Goal: Entertainment & Leisure: Browse casually

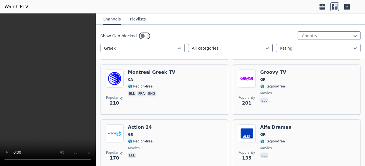
scroll to position [337, 0]
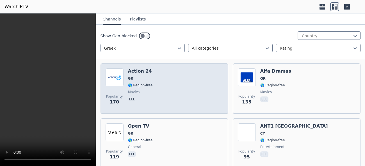
click at [182, 82] on div "Popularity 170 Action 24 GR 🌎 Region-free movies ell" at bounding box center [165, 89] width 118 height 40
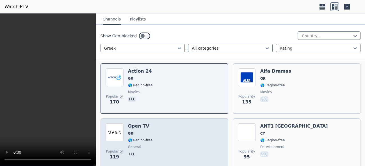
click at [150, 134] on div "Popularity 119 Open TV GR 🌎 Region-free general ell" at bounding box center [165, 144] width 118 height 40
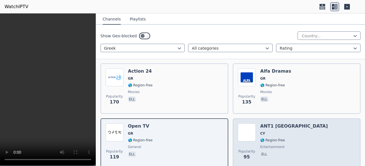
click at [296, 131] on div "Popularity 95 ANT1 Cyprus CY 🌎 Region-free entertainment ell" at bounding box center [297, 144] width 118 height 40
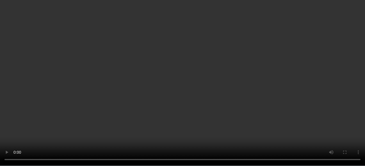
scroll to position [422, 0]
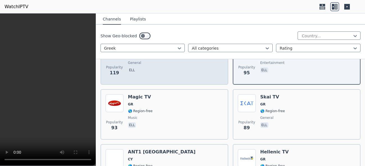
click at [169, 72] on div "Popularity 119 Open TV GR 🌎 Region-free general ell" at bounding box center [165, 59] width 118 height 40
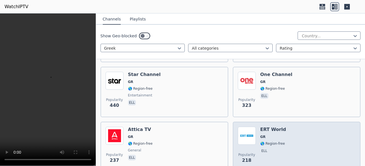
scroll to position [112, 0]
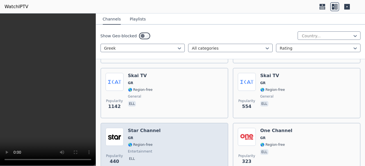
click at [161, 142] on div "Popularity 440 Star Channel GR 🌎 Region-free entertainment ell" at bounding box center [165, 148] width 118 height 40
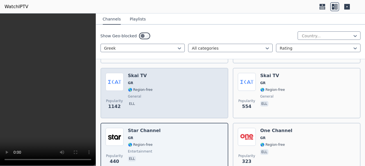
click at [175, 94] on div "Popularity 1142 Skai TV GR 🌎 Region-free general ell" at bounding box center [165, 93] width 118 height 40
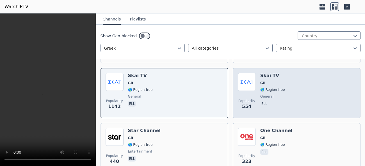
click at [306, 89] on div "Popularity 554 Skai TV GR 🌎 Region-free general ell" at bounding box center [297, 93] width 118 height 40
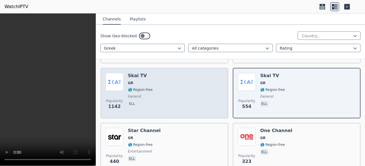
click at [148, 88] on span "🌎 Region-free" at bounding box center [140, 90] width 25 height 4
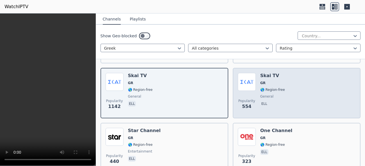
click at [303, 85] on div "Popularity 554 Skai TV GR 🌎 Region-free general ell" at bounding box center [297, 93] width 118 height 40
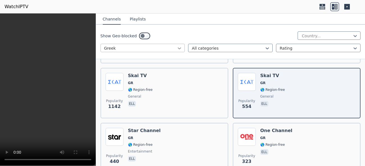
click at [179, 49] on icon at bounding box center [179, 49] width 3 height 2
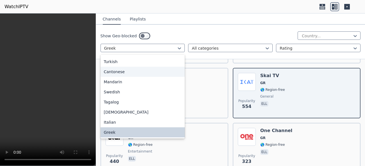
scroll to position [0, 0]
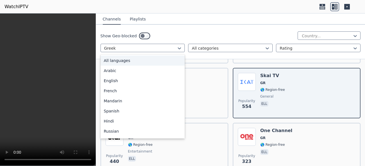
click at [146, 61] on div "All languages" at bounding box center [143, 61] width 85 height 10
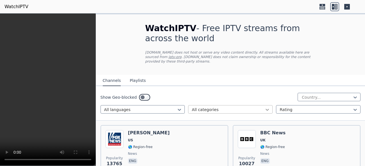
click at [265, 107] on icon at bounding box center [268, 110] width 6 height 6
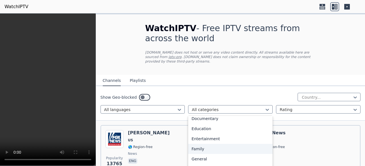
scroll to position [112, 0]
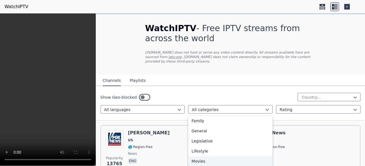
click at [203, 157] on div "Movies" at bounding box center [230, 162] width 85 height 10
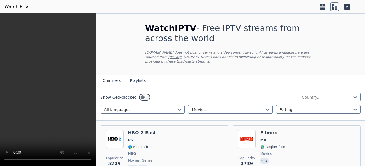
scroll to position [56, 0]
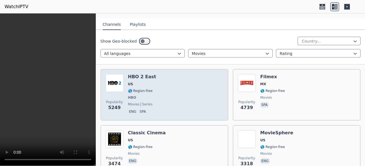
click at [182, 91] on div "Popularity 5249 HBO 2 East US 🌎 Region-free HBO movies series eng spa" at bounding box center [165, 95] width 118 height 42
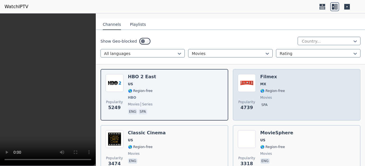
click at [308, 91] on div "Popularity 4739 Filmex MX 🌎 Region-free movies spa" at bounding box center [297, 95] width 118 height 42
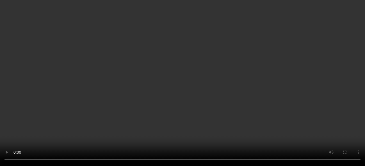
scroll to position [112, 0]
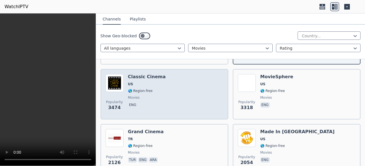
click at [168, 93] on div "Popularity 3474 Classic Cinema US 🌎 Region-free movies eng" at bounding box center [165, 94] width 118 height 40
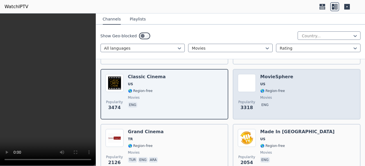
click at [306, 89] on div "Popularity 3318 MovieSphere US 🌎 Region-free movies eng" at bounding box center [297, 94] width 118 height 40
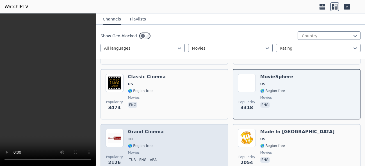
click at [170, 141] on div "Popularity 2126 Grand Cinema TR 🌎 Region-free movies tur eng ara" at bounding box center [165, 149] width 118 height 40
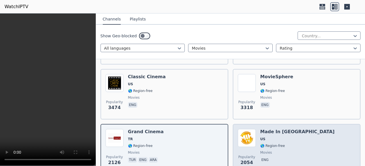
click at [297, 151] on span "movies" at bounding box center [298, 153] width 74 height 4
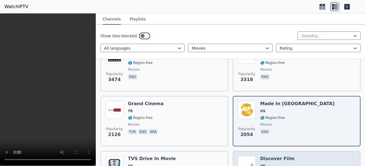
scroll to position [197, 0]
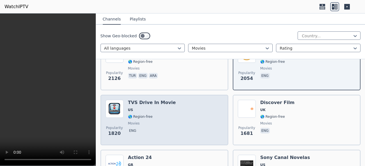
click at [177, 113] on div "Popularity 1820 TVS Drive In Movie US 🌎 Region-free movies eng" at bounding box center [165, 120] width 118 height 40
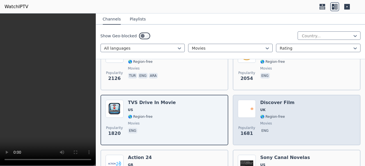
click at [313, 129] on div "Popularity 1681 Discover Film UK 🌎 Region-free movies eng" at bounding box center [297, 120] width 118 height 40
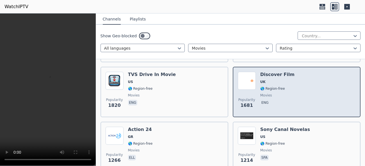
scroll to position [253, 0]
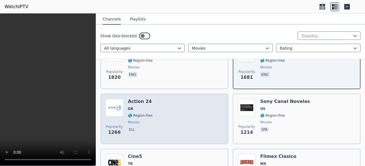
click at [202, 124] on div "Popularity 1266 Action 24 GR 🌎 Region-free movies ell" at bounding box center [165, 119] width 118 height 40
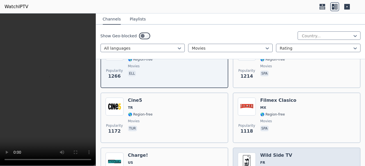
scroll to position [394, 0]
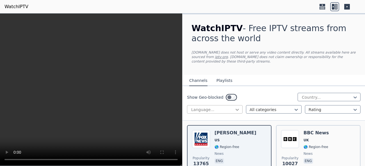
click at [237, 107] on icon at bounding box center [238, 110] width 6 height 6
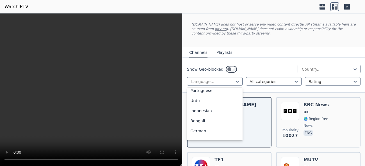
scroll to position [172, 0]
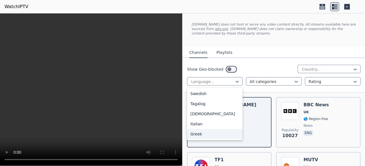
click at [206, 130] on div "Greek" at bounding box center [215, 134] width 56 height 10
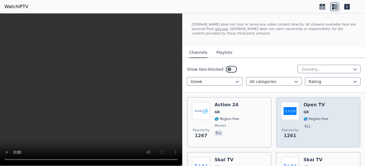
scroll to position [56, 0]
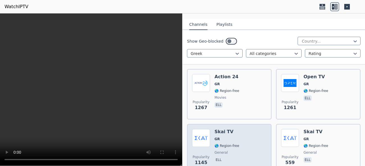
click at [240, 141] on div "Popularity 1145 Skai TV GR 🌎 Region-free general ell" at bounding box center [229, 149] width 74 height 40
